Goal: Use online tool/utility: Use online tool/utility

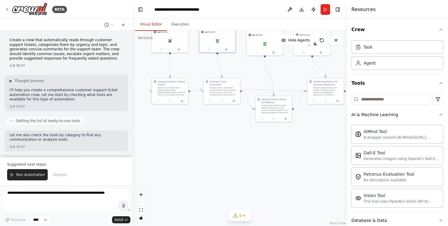
scroll to position [587, 0]
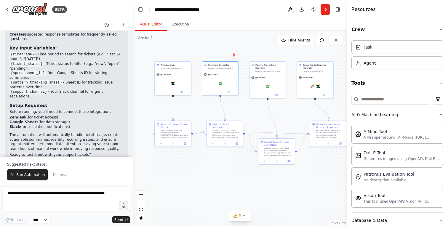
drag, startPoint x: 192, startPoint y: 115, endPoint x: 195, endPoint y: 167, distance: 51.6
click at [195, 167] on div ".deletable-edge-delete-btn { width: 20px; height: 20px; border: 0px solid #ffff…" at bounding box center [240, 128] width 214 height 195
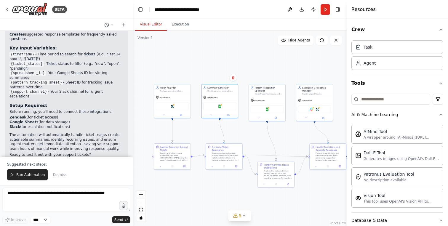
drag, startPoint x: 199, startPoint y: 120, endPoint x: 198, endPoint y: 134, distance: 14.0
click at [198, 134] on div ".deletable-edge-delete-btn { width: 20px; height: 20px; border: 0px solid #ffff…" at bounding box center [240, 128] width 214 height 195
click at [205, 134] on div ".deletable-edge-delete-btn { width: 20px; height: 20px; border: 0px solid #ffff…" at bounding box center [240, 128] width 214 height 195
drag, startPoint x: 186, startPoint y: 106, endPoint x: 176, endPoint y: 109, distance: 10.7
click at [176, 109] on div "Zendesk" at bounding box center [161, 109] width 33 height 8
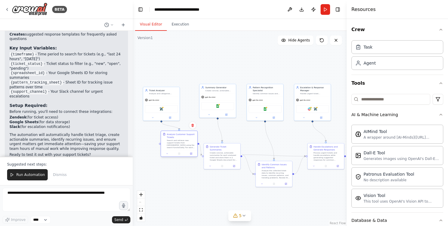
drag, startPoint x: 179, startPoint y: 155, endPoint x: 189, endPoint y: 143, distance: 15.8
click at [189, 143] on div "Search and retrieve new support tickets from [GEOGRAPHIC_DATA] using the search…" at bounding box center [181, 143] width 29 height 9
drag, startPoint x: 173, startPoint y: 115, endPoint x: 157, endPoint y: 115, distance: 15.7
click at [157, 115] on div at bounding box center [146, 117] width 36 height 6
drag, startPoint x: 201, startPoint y: 111, endPoint x: 199, endPoint y: 91, distance: 20.2
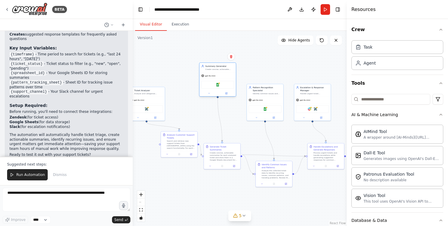
click at [199, 91] on div "gpt-4o-mini Google Sheets" at bounding box center [217, 84] width 36 height 24
drag, startPoint x: 212, startPoint y: 152, endPoint x: 210, endPoint y: 136, distance: 15.6
click at [210, 136] on div "Create concise, actionable summaries for each analyzed ticket and store them in…" at bounding box center [222, 140] width 29 height 9
drag, startPoint x: 230, startPoint y: 143, endPoint x: 240, endPoint y: 151, distance: 12.7
click at [240, 151] on div "Generate Ticket Summaries Create concise, actionable summaries for each analyze…" at bounding box center [232, 147] width 37 height 26
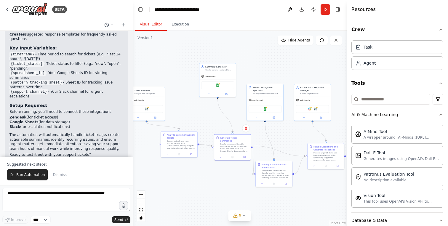
click at [218, 173] on div ".deletable-edge-delete-btn { width: 20px; height: 20px; border: 0px solid #ffff…" at bounding box center [240, 128] width 214 height 195
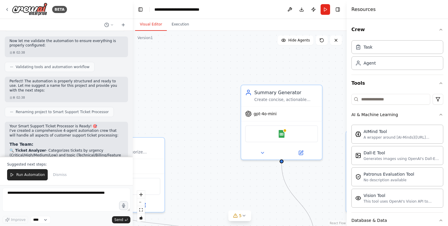
scroll to position [371, 0]
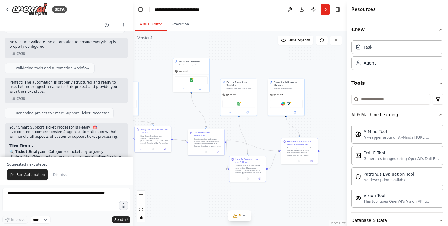
drag, startPoint x: 281, startPoint y: 102, endPoint x: 239, endPoint y: 63, distance: 57.0
click at [239, 63] on div ".deletable-edge-delete-btn { width: 20px; height: 20px; border: 0px solid #ffff…" at bounding box center [240, 128] width 214 height 195
drag, startPoint x: 239, startPoint y: 156, endPoint x: 265, endPoint y: 131, distance: 35.8
click at [265, 131] on div "Identify Common Issues and Patterns Analyze the collected ticket data to identi…" at bounding box center [273, 144] width 37 height 26
drag, startPoint x: 260, startPoint y: 145, endPoint x: 239, endPoint y: 173, distance: 34.9
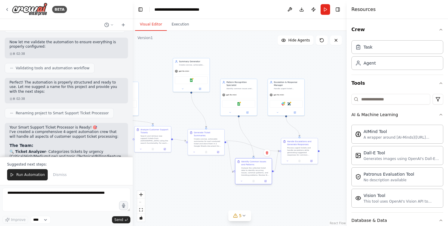
click at [239, 173] on div "Identify Common Issues and Patterns Analyze the collected ticket data to identi…" at bounding box center [253, 168] width 33 height 16
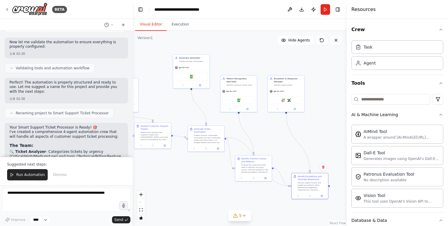
drag, startPoint x: 287, startPoint y: 158, endPoint x: 306, endPoint y: 163, distance: 19.3
click at [299, 194] on div at bounding box center [309, 196] width 36 height 6
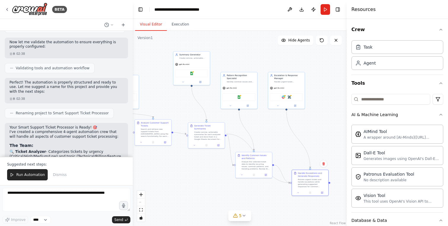
drag, startPoint x: 313, startPoint y: 142, endPoint x: 329, endPoint y: 118, distance: 29.6
click at [326, 119] on div ".deletable-edge-delete-btn { width: 20px; height: 20px; border: 0px solid #ffff…" at bounding box center [240, 128] width 214 height 195
